Goal: Navigation & Orientation: Find specific page/section

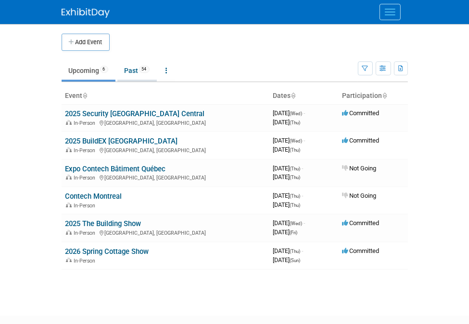
click at [123, 69] on link "Past 54" at bounding box center [136, 71] width 39 height 18
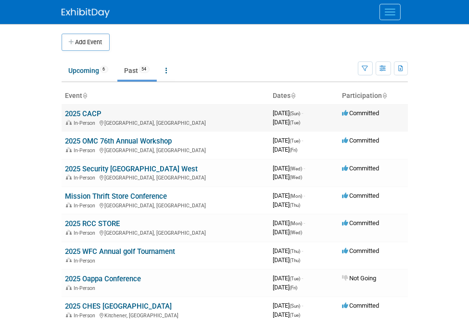
click at [98, 117] on link "2025 CACP" at bounding box center [83, 114] width 37 height 9
